Goal: Communication & Community: Answer question/provide support

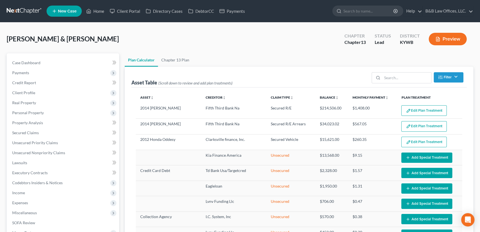
scroll to position [209, 0]
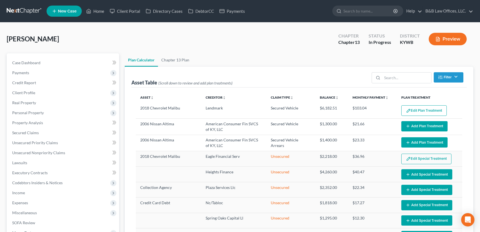
select select "59"
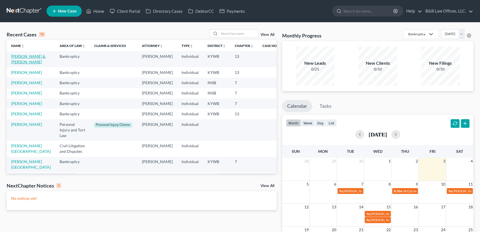
click at [25, 56] on link "[PERSON_NAME] & [PERSON_NAME]" at bounding box center [28, 59] width 34 height 10
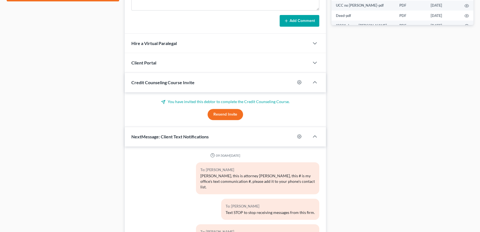
scroll to position [361, 0]
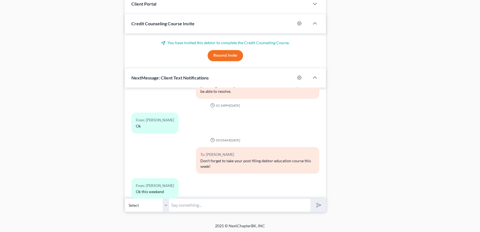
click at [183, 201] on input "text" at bounding box center [239, 205] width 141 height 14
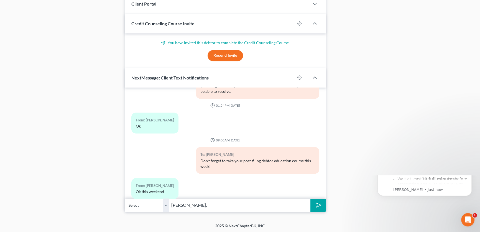
scroll to position [0, 0]
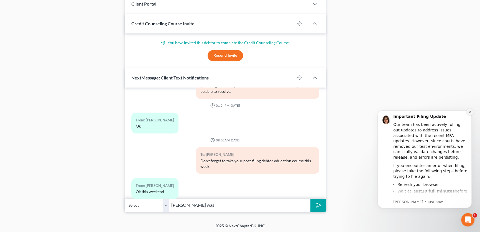
click at [471, 111] on icon "Dismiss notification" at bounding box center [470, 111] width 3 height 3
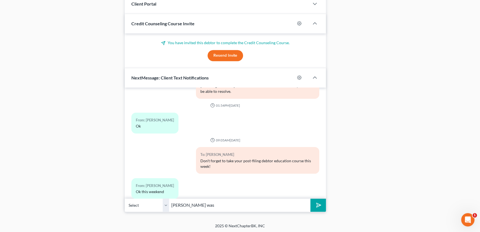
click at [209, 204] on input "Mr. Lynn, I was" at bounding box center [239, 205] width 141 height 14
drag, startPoint x: 263, startPoint y: 204, endPoint x: 257, endPoint y: 180, distance: 24.3
click at [251, 164] on div "To: James Lynn Don't forget to take your post-filing debtor education course th…" at bounding box center [257, 162] width 129 height 31
click at [261, 205] on input "Mr. Lynn, I was reviewing my files and note we nas not communicatred" at bounding box center [239, 205] width 141 height 14
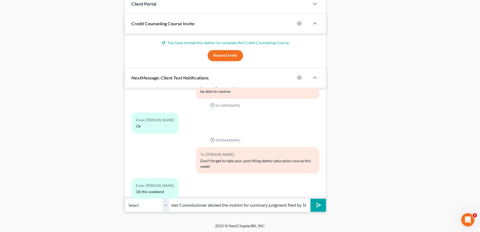
type input "Mr. Lynn, I was reviewing my files and note we have not communicated in a while…"
click at [311, 198] on button "submit" at bounding box center [318, 204] width 15 height 13
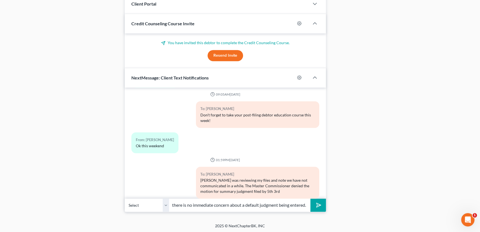
scroll to position [0, 7]
type input "So there is no immediate concern about a default judgment being entered."
click at [311, 198] on button "submit" at bounding box center [318, 204] width 15 height 13
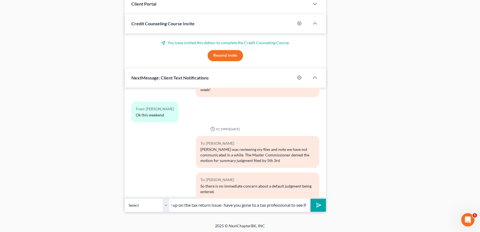
scroll to position [0, 150]
type input "It looks like I still need six (6) months of bank statements. I also want to fo…"
click at [311, 198] on button "submit" at bounding box center [318, 204] width 15 height 13
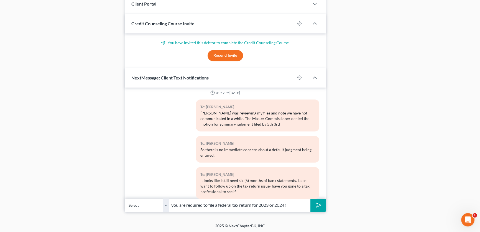
type input "you are required to file a federal tax return for 2023 or 2024?"
click at [320, 203] on polygon "submit" at bounding box center [318, 205] width 7 height 7
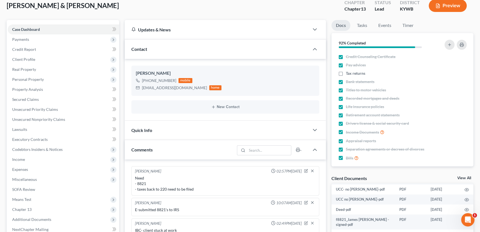
scroll to position [0, 0]
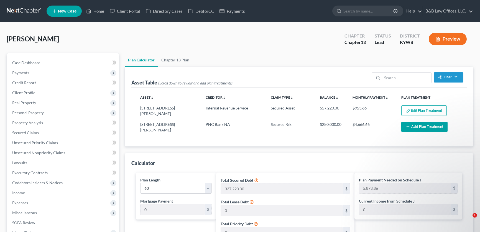
select select "59"
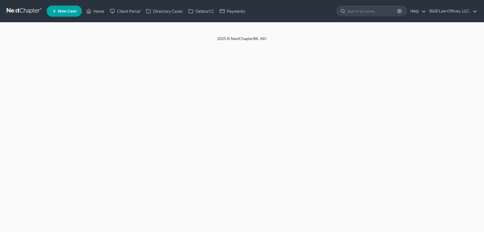
select select "2"
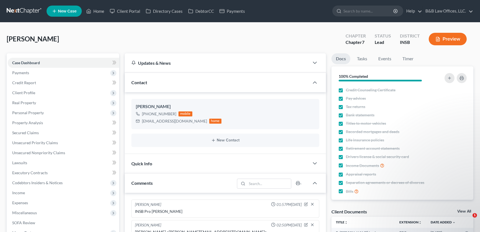
select select "0"
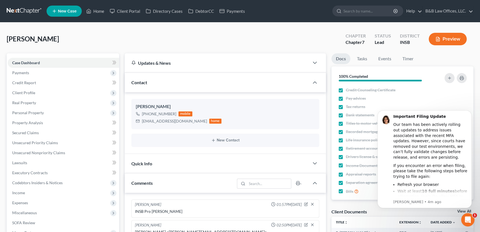
scroll to position [1980, 0]
